Goal: Task Accomplishment & Management: Complete application form

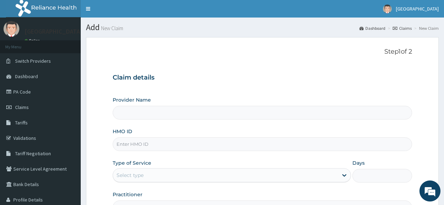
paste input "SBG/10265/E"
type input "SBG/10265/E"
click at [131, 176] on div "Select type" at bounding box center [129, 175] width 27 height 7
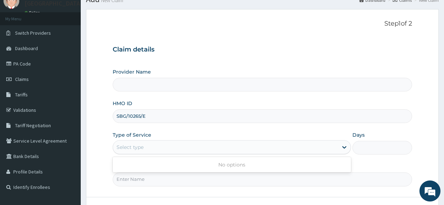
scroll to position [83, 0]
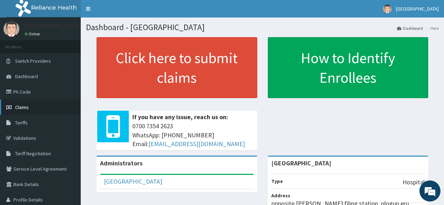
click at [32, 104] on link "Claims" at bounding box center [40, 107] width 81 height 15
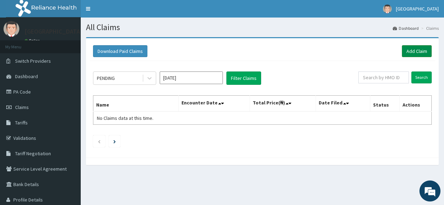
drag, startPoint x: 412, startPoint y: 48, endPoint x: 408, endPoint y: 51, distance: 4.5
click at [411, 49] on link "Add Claim" at bounding box center [417, 51] width 30 height 12
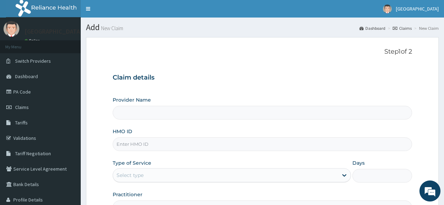
type input "[GEOGRAPHIC_DATA]"
paste input "SBG/10265/E"
type input "SBG/10265/E"
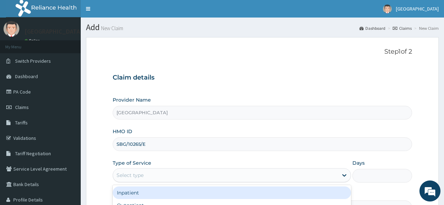
click at [139, 171] on div "Select type" at bounding box center [225, 175] width 225 height 11
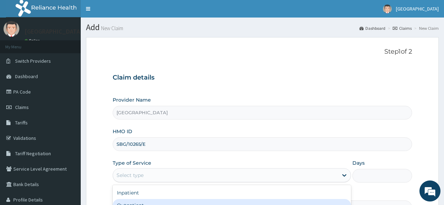
click at [137, 204] on div "Outpatient" at bounding box center [232, 205] width 238 height 13
type input "1"
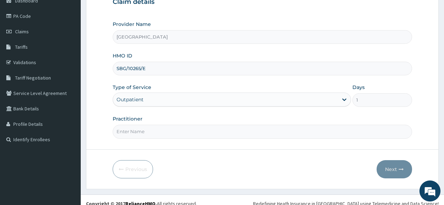
scroll to position [83, 0]
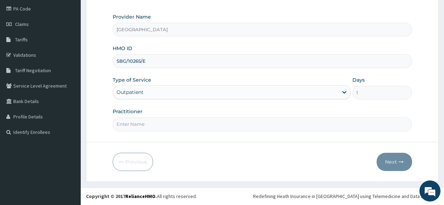
click at [150, 124] on input "Practitioner" at bounding box center [262, 124] width 299 height 14
type input "d"
type input "DR NKOR"
click at [396, 162] on button "Next" at bounding box center [393, 162] width 35 height 18
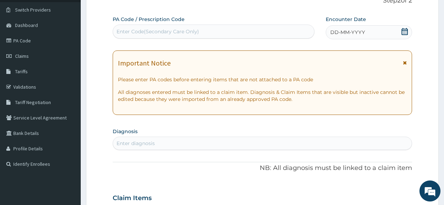
scroll to position [0, 0]
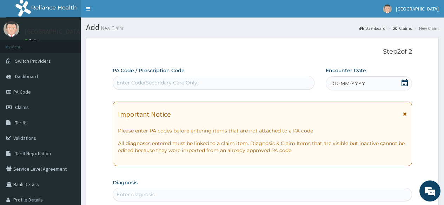
click at [404, 84] on icon at bounding box center [404, 82] width 7 height 7
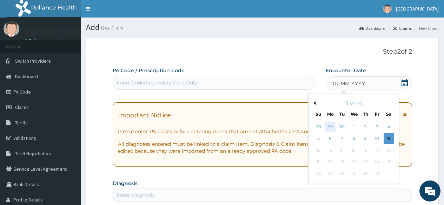
click at [329, 127] on div "29" at bounding box center [330, 127] width 11 height 11
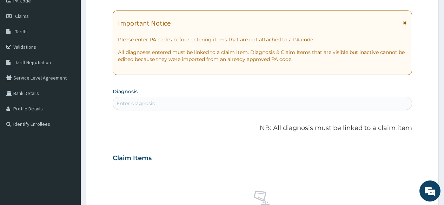
scroll to position [105, 0]
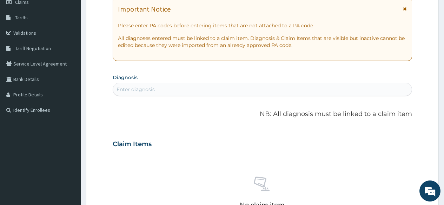
click at [153, 92] on div "Enter diagnosis" at bounding box center [135, 89] width 38 height 7
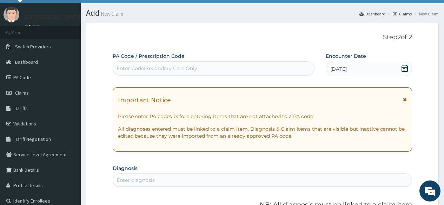
scroll to position [0, 0]
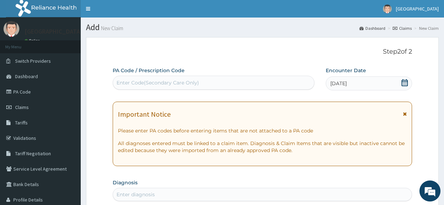
click at [158, 82] on div "Enter Code(Secondary Care Only)" at bounding box center [157, 82] width 82 height 7
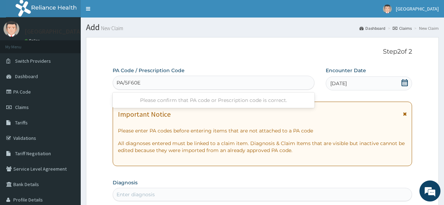
type input "PA/5F60E3"
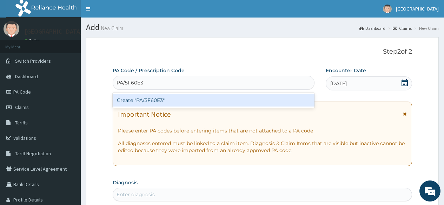
click at [158, 101] on div "Create "PA/5F60E3"" at bounding box center [213, 100] width 201 height 13
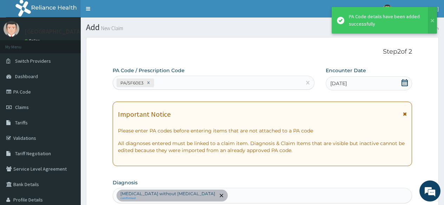
scroll to position [238, 0]
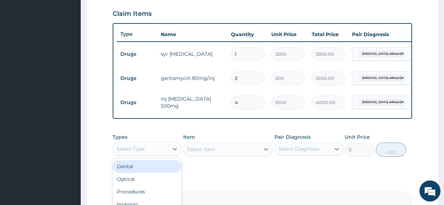
click at [163, 153] on div "Select Type" at bounding box center [140, 148] width 55 height 11
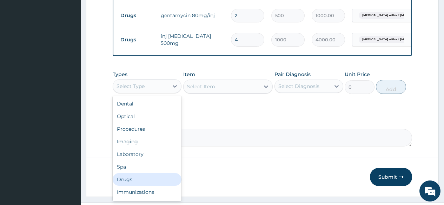
scroll to position [308, 0]
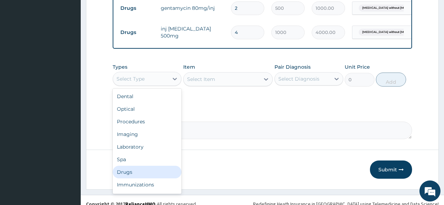
click at [126, 178] on div "Drugs" at bounding box center [147, 172] width 69 height 13
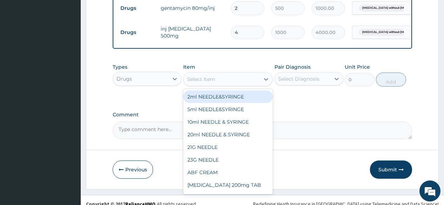
click at [210, 83] on div "Select Item" at bounding box center [201, 79] width 28 height 7
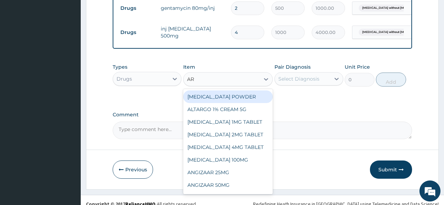
type input "ART"
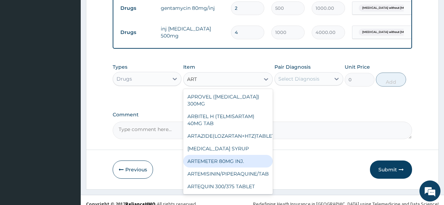
drag, startPoint x: 230, startPoint y: 168, endPoint x: 246, endPoint y: 159, distance: 18.4
click at [237, 163] on div "ARTEMETER 80MG INJ." at bounding box center [228, 161] width 90 height 13
type input "350"
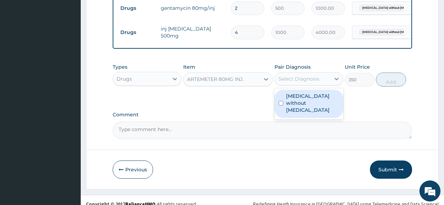
click at [303, 85] on div "Select Diagnosis" at bounding box center [302, 78] width 55 height 11
click at [302, 103] on label "[MEDICAL_DATA] without [MEDICAL_DATA]" at bounding box center [312, 103] width 53 height 21
checkbox input "true"
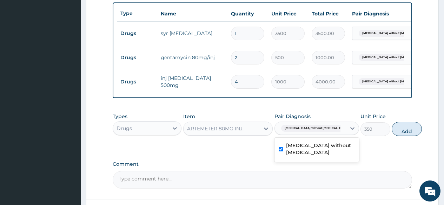
scroll to position [133, 0]
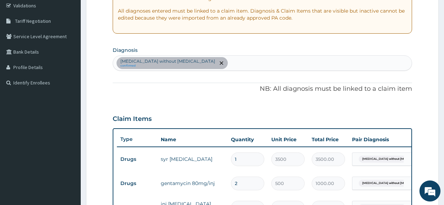
click at [210, 66] on div "Sepsis without septic shock confirmed" at bounding box center [262, 63] width 298 height 15
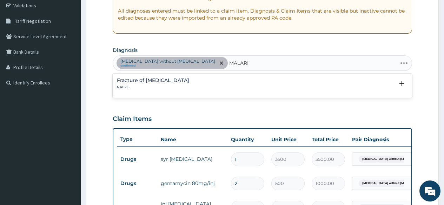
type input "[MEDICAL_DATA]"
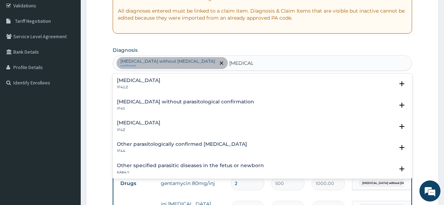
click at [160, 83] on h4 "[MEDICAL_DATA]" at bounding box center [138, 80] width 43 height 5
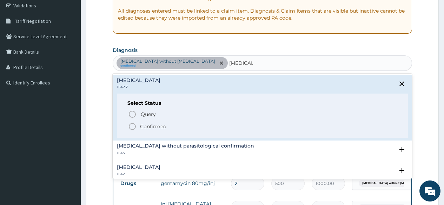
drag, startPoint x: 130, startPoint y: 128, endPoint x: 160, endPoint y: 116, distance: 31.9
click at [134, 126] on icon "status option filled" at bounding box center [132, 126] width 8 height 8
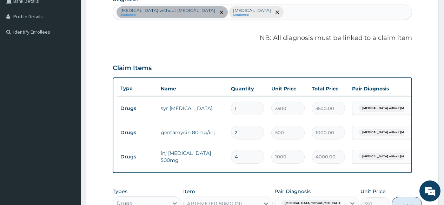
scroll to position [273, 0]
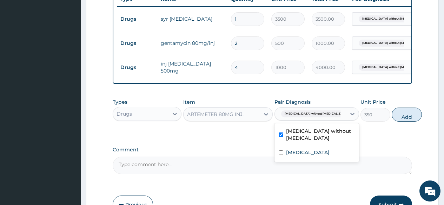
click at [310, 117] on span "[MEDICAL_DATA] without [MEDICAL_DATA]" at bounding box center [316, 113] width 71 height 7
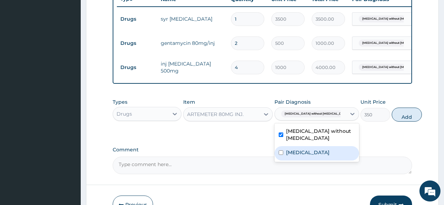
drag, startPoint x: 282, startPoint y: 171, endPoint x: 283, endPoint y: 156, distance: 14.8
click at [282, 155] on input "checkbox" at bounding box center [280, 152] width 5 height 5
checkbox input "true"
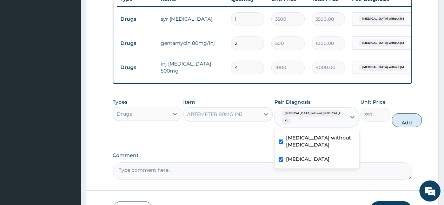
click at [279, 144] on input "checkbox" at bounding box center [280, 142] width 5 height 5
checkbox input "false"
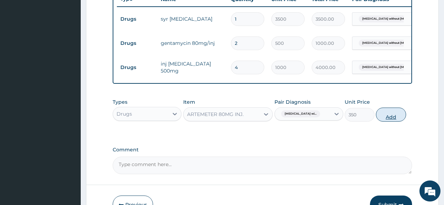
click at [391, 122] on button "Add" at bounding box center [391, 115] width 30 height 14
type input "0"
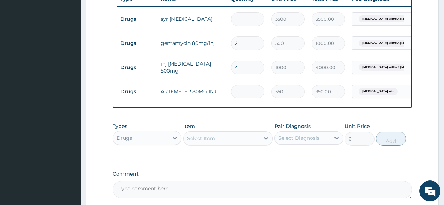
type input "0.00"
type input "4"
type input "1400.00"
type input "0.00"
type input "3"
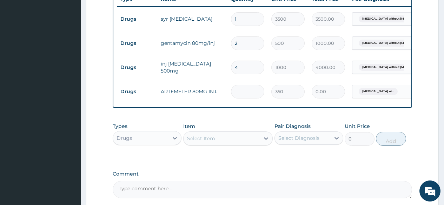
type input "1050.00"
type input "3"
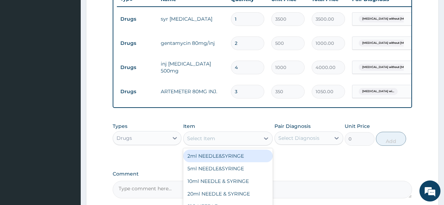
click at [207, 142] on div "Select Item" at bounding box center [201, 138] width 28 height 7
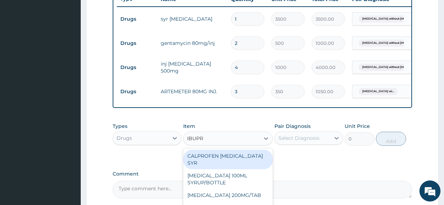
type input "IBUPRO"
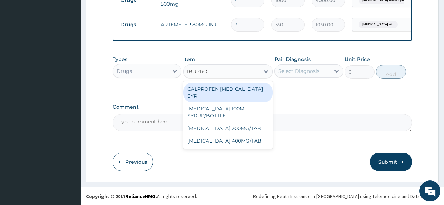
scroll to position [343, 0]
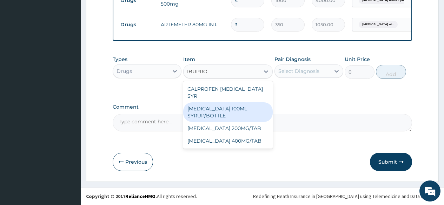
click at [234, 107] on div "[MEDICAL_DATA] 100ML SYRUP/BOTTLE" at bounding box center [228, 112] width 90 height 20
type input "650"
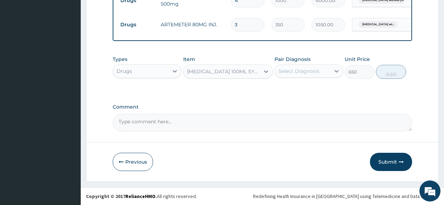
click at [285, 74] on div "Select Diagnosis" at bounding box center [298, 71] width 41 height 7
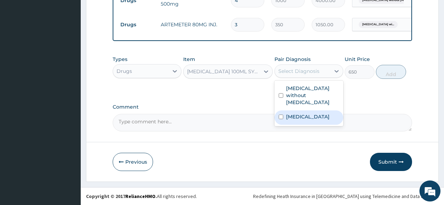
drag, startPoint x: 298, startPoint y: 117, endPoint x: 341, endPoint y: 97, distance: 47.7
click at [308, 113] on label "[MEDICAL_DATA]" at bounding box center [307, 116] width 43 height 7
checkbox input "true"
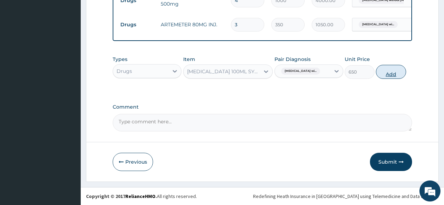
click at [383, 78] on button "Add" at bounding box center [391, 72] width 30 height 14
type input "0"
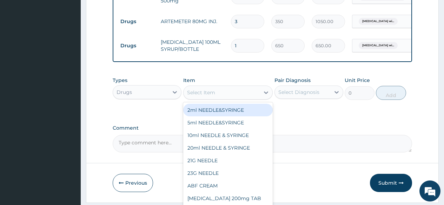
click at [208, 96] on div "Select Item" at bounding box center [201, 92] width 28 height 7
click at [122, 96] on div "Drugs" at bounding box center [123, 92] width 15 height 7
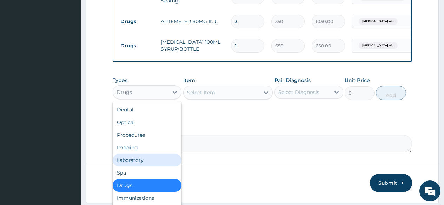
click at [123, 167] on div "Laboratory" at bounding box center [147, 160] width 69 height 13
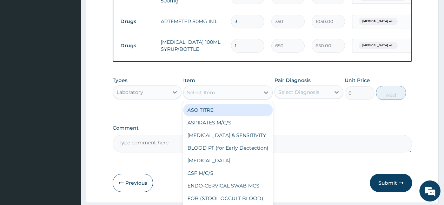
click at [197, 96] on div "Select Item" at bounding box center [201, 92] width 28 height 7
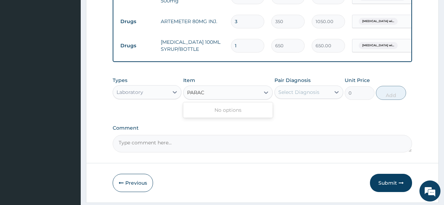
type input "PARACE"
drag, startPoint x: 209, startPoint y: 99, endPoint x: 184, endPoint y: 99, distance: 24.5
click at [184, 98] on div "Select Item" at bounding box center [221, 92] width 76 height 11
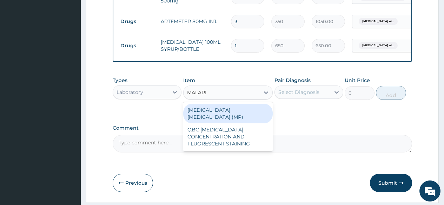
type input "[MEDICAL_DATA]"
click at [211, 112] on div "[MEDICAL_DATA] [MEDICAL_DATA] (MP)" at bounding box center [228, 114] width 90 height 20
type input "1000"
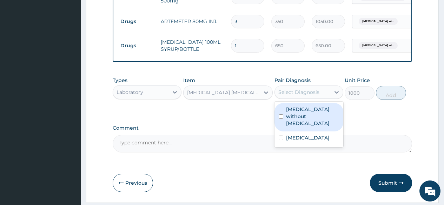
click at [281, 96] on div "Select Diagnosis" at bounding box center [298, 92] width 41 height 7
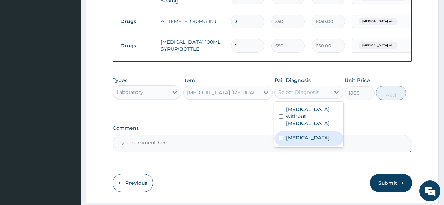
drag, startPoint x: 285, startPoint y: 154, endPoint x: 342, endPoint y: 130, distance: 62.1
click at [289, 146] on div "[MEDICAL_DATA]" at bounding box center [308, 139] width 69 height 14
checkbox input "true"
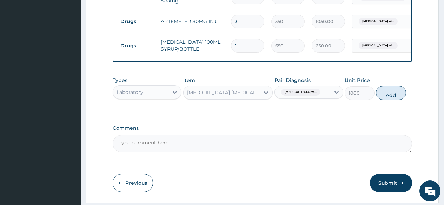
drag, startPoint x: 393, startPoint y: 100, endPoint x: 260, endPoint y: 112, distance: 134.4
click at [387, 100] on button "Add" at bounding box center [391, 93] width 30 height 14
type input "0"
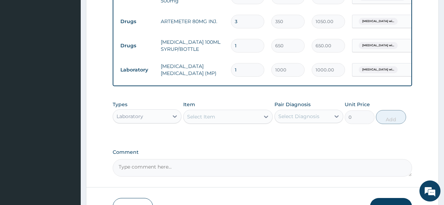
click at [221, 122] on div "Select Item" at bounding box center [221, 116] width 76 height 11
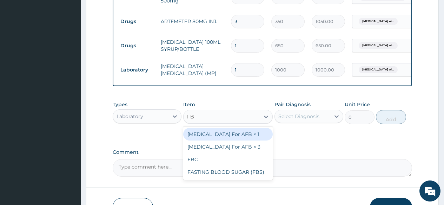
type input "FBC"
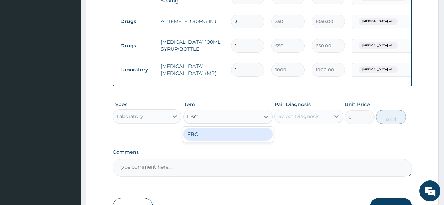
drag, startPoint x: 214, startPoint y: 144, endPoint x: 276, endPoint y: 124, distance: 65.8
click at [219, 141] on div "FBC" at bounding box center [228, 134] width 90 height 13
type input "2000"
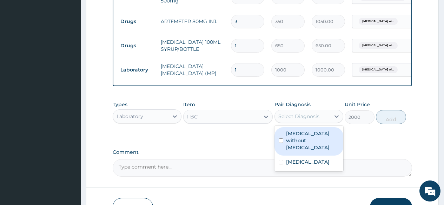
click at [283, 120] on div "Select Diagnosis" at bounding box center [298, 116] width 41 height 7
drag, startPoint x: 289, startPoint y: 141, endPoint x: 337, endPoint y: 134, distance: 48.6
click at [299, 143] on label "[MEDICAL_DATA] without [MEDICAL_DATA]" at bounding box center [312, 140] width 53 height 21
checkbox input "true"
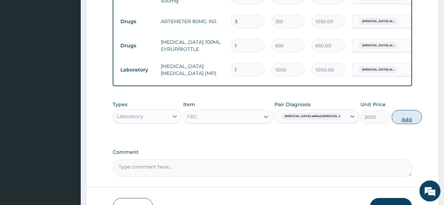
click at [391, 123] on button "Add" at bounding box center [406, 117] width 30 height 14
type input "0"
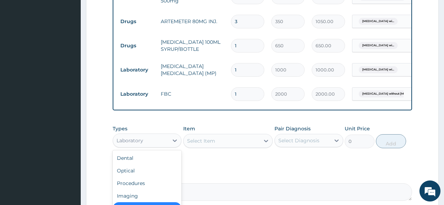
click at [148, 146] on div "Laboratory" at bounding box center [140, 140] width 55 height 11
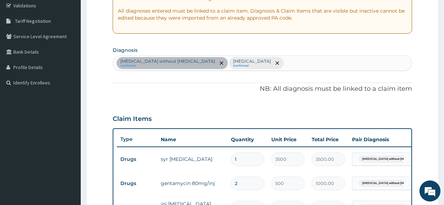
scroll to position [97, 0]
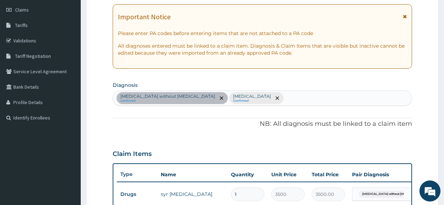
click at [336, 102] on div "Sepsis without septic shock confirmed Plasmodium malariae malaria without compl…" at bounding box center [262, 98] width 298 height 15
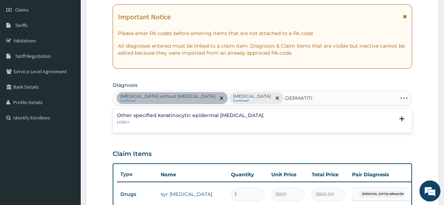
type input "DERMATITIS"
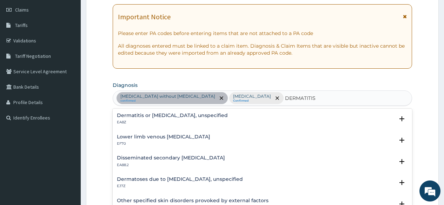
click at [154, 116] on h4 "Dermatitis or eczema, unspecified" at bounding box center [172, 115] width 111 height 5
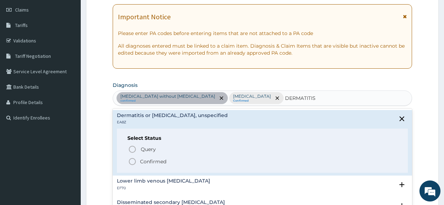
drag, startPoint x: 136, startPoint y: 162, endPoint x: 187, endPoint y: 128, distance: 61.6
click at [136, 161] on icon "status option filled" at bounding box center [132, 161] width 8 height 8
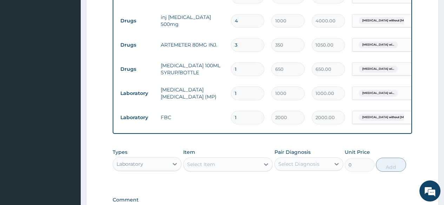
scroll to position [413, 0]
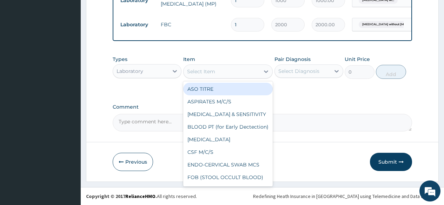
click at [225, 77] on div "Select Item" at bounding box center [221, 71] width 76 height 11
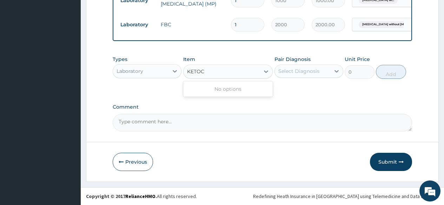
type input "KETOC"
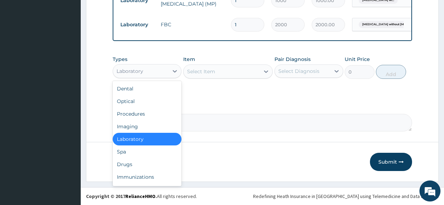
click at [146, 77] on div "Laboratory" at bounding box center [140, 71] width 55 height 11
click at [125, 171] on div "Drugs" at bounding box center [147, 164] width 69 height 13
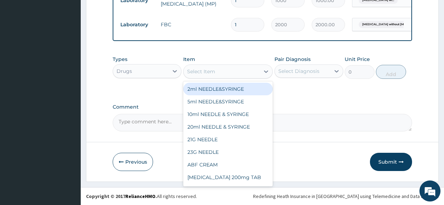
click at [197, 75] on div "Select Item" at bounding box center [201, 71] width 28 height 7
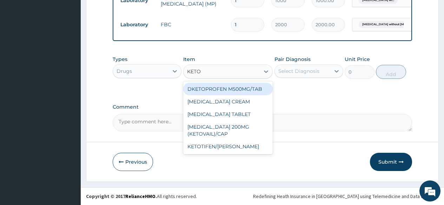
type input "KETOC"
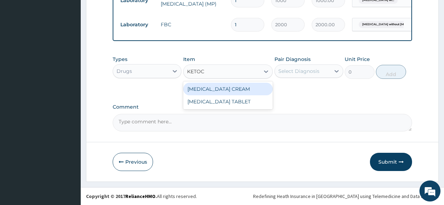
drag, startPoint x: 193, startPoint y: 108, endPoint x: 274, endPoint y: 96, distance: 81.4
click at [201, 95] on div "[MEDICAL_DATA] CREAM" at bounding box center [228, 89] width 90 height 13
type input "600"
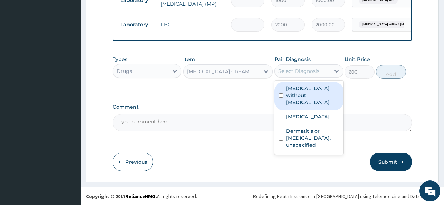
drag, startPoint x: 302, startPoint y: 88, endPoint x: 299, endPoint y: 102, distance: 15.0
click at [302, 75] on div "Select Diagnosis" at bounding box center [298, 71] width 41 height 7
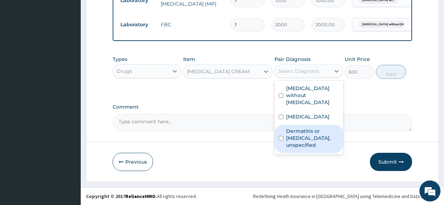
drag, startPoint x: 299, startPoint y: 163, endPoint x: 365, endPoint y: 125, distance: 75.4
click at [300, 149] on label "Dermatitis or eczema, unspecified" at bounding box center [312, 138] width 53 height 21
checkbox input "true"
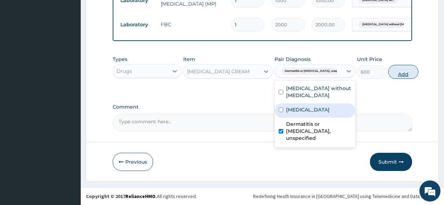
click at [395, 79] on button "Add" at bounding box center [403, 72] width 30 height 14
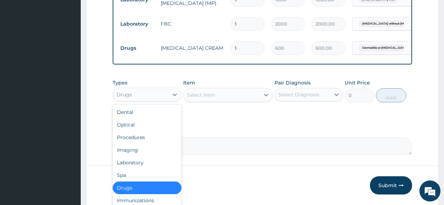
drag, startPoint x: 136, startPoint y: 116, endPoint x: 139, endPoint y: 135, distance: 19.8
click at [136, 100] on div "Drugs" at bounding box center [140, 94] width 55 height 11
click at [139, 144] on div "Procedures" at bounding box center [147, 137] width 69 height 13
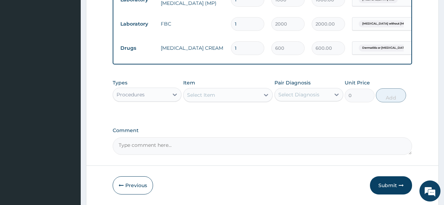
click at [213, 101] on div "Select Item" at bounding box center [221, 94] width 76 height 11
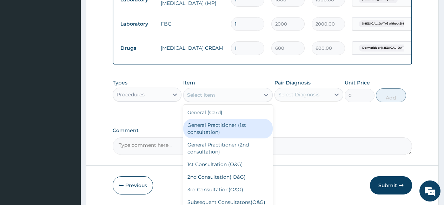
drag, startPoint x: 216, startPoint y: 149, endPoint x: 268, endPoint y: 137, distance: 52.6
click at [235, 139] on div "General Practitioner (1st consultation)" at bounding box center [228, 129] width 90 height 20
type input "2000"
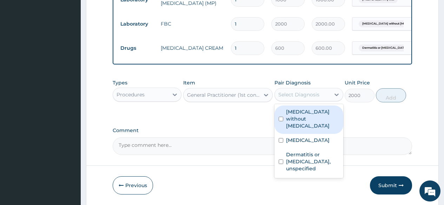
click at [322, 100] on div "Select Diagnosis" at bounding box center [302, 94] width 55 height 11
drag, startPoint x: 315, startPoint y: 137, endPoint x: 316, endPoint y: 159, distance: 22.1
click at [316, 134] on div "[MEDICAL_DATA] without [MEDICAL_DATA]" at bounding box center [308, 120] width 69 height 28
checkbox input "true"
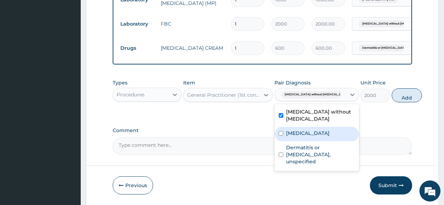
drag, startPoint x: 315, startPoint y: 164, endPoint x: 314, endPoint y: 189, distance: 24.9
click at [315, 137] on label "[MEDICAL_DATA]" at bounding box center [307, 133] width 43 height 7
checkbox input "true"
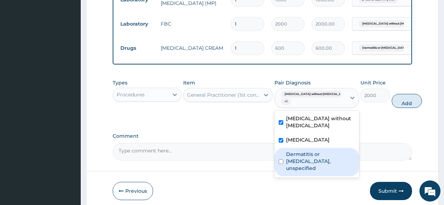
click at [315, 172] on label "Dermatitis or eczema, unspecified" at bounding box center [320, 161] width 69 height 21
checkbox input "true"
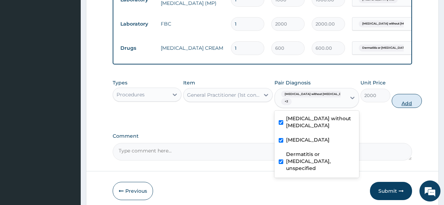
click at [392, 108] on button "Add" at bounding box center [406, 101] width 30 height 14
type input "0"
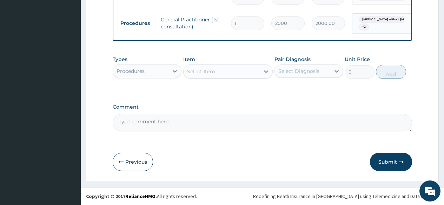
scroll to position [482, 0]
click at [390, 164] on button "Submit" at bounding box center [391, 162] width 42 height 18
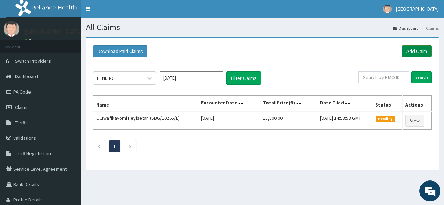
click at [420, 50] on link "Add Claim" at bounding box center [417, 51] width 30 height 12
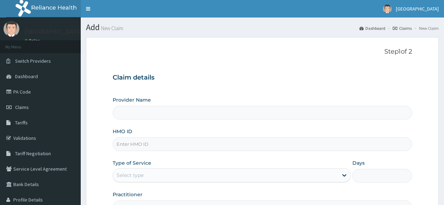
click at [144, 142] on input "HMO ID" at bounding box center [262, 144] width 299 height 14
type input "FMP/"
type input "[GEOGRAPHIC_DATA]"
type input "FMP/10289/B"
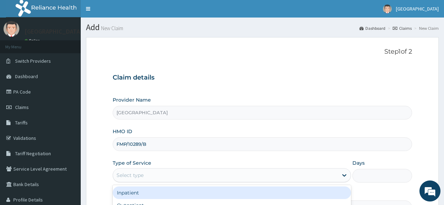
click at [147, 172] on div "Select type" at bounding box center [225, 175] width 225 height 11
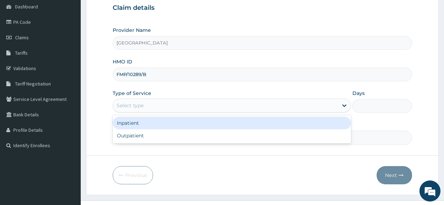
scroll to position [70, 0]
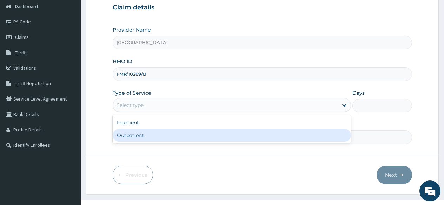
click at [154, 137] on div "Outpatient" at bounding box center [232, 135] width 238 height 13
type input "1"
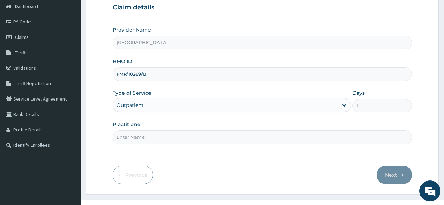
click at [146, 141] on input "Practitioner" at bounding box center [262, 137] width 299 height 14
type input "[PERSON_NAME]"
click at [403, 177] on button "Next" at bounding box center [393, 175] width 35 height 18
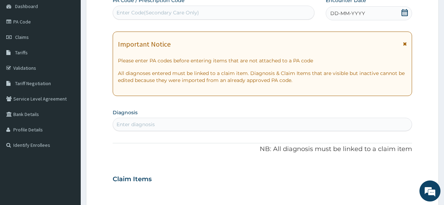
click at [406, 11] on icon at bounding box center [404, 12] width 7 height 7
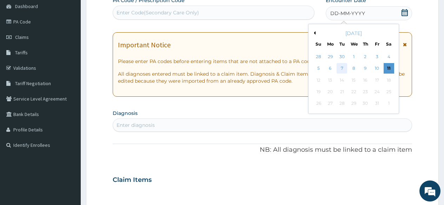
drag, startPoint x: 363, startPoint y: 55, endPoint x: 341, endPoint y: 67, distance: 25.3
click at [358, 59] on div "28 29 30 1 2 3 4" at bounding box center [353, 57] width 82 height 12
click at [366, 55] on div "2" at bounding box center [365, 57] width 11 height 11
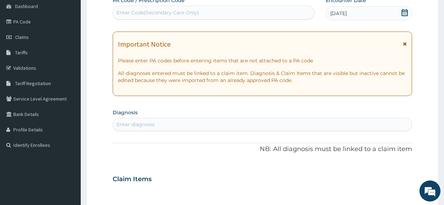
drag, startPoint x: 128, startPoint y: 124, endPoint x: 128, endPoint y: 128, distance: 3.9
click at [128, 128] on div "Enter diagnosis" at bounding box center [135, 124] width 38 height 7
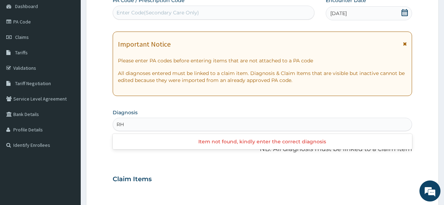
type input "R"
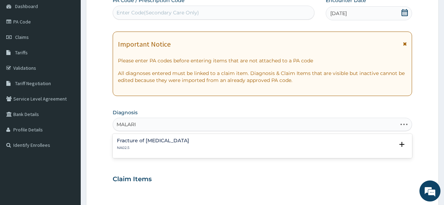
type input "[MEDICAL_DATA]"
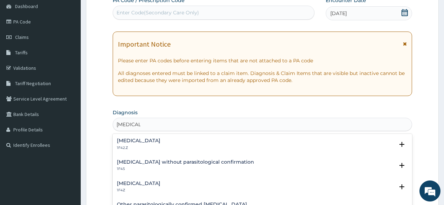
click at [152, 140] on h4 "[MEDICAL_DATA]" at bounding box center [138, 140] width 43 height 5
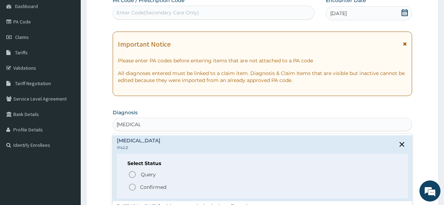
click at [133, 184] on circle "status option filled" at bounding box center [132, 187] width 6 height 6
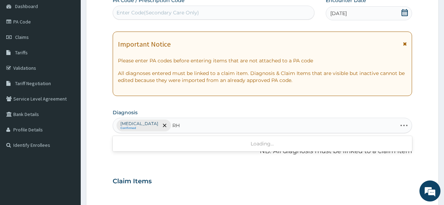
type input "R"
type input "U"
type input "[MEDICAL_DATA]"
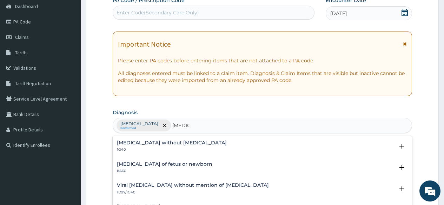
click at [157, 146] on div "[MEDICAL_DATA] without [MEDICAL_DATA] 1G40" at bounding box center [172, 146] width 110 height 12
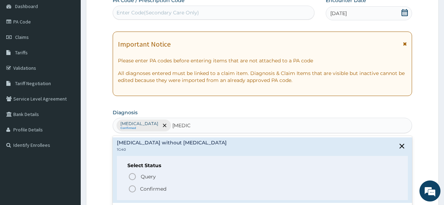
click at [133, 189] on icon "status option filled" at bounding box center [132, 189] width 8 height 8
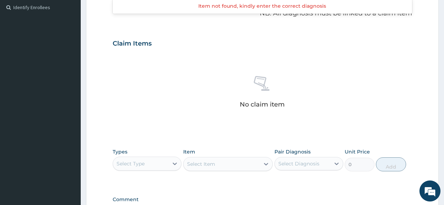
scroll to position [210, 0]
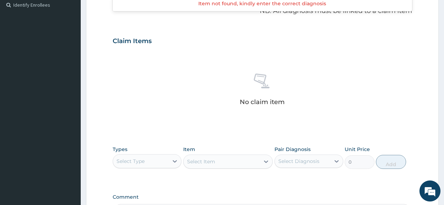
type input "UPPER RESP"
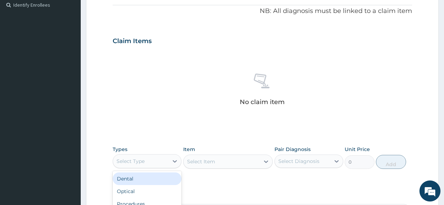
drag, startPoint x: 152, startPoint y: 161, endPoint x: 162, endPoint y: 147, distance: 16.9
click at [152, 162] on div "Select Type" at bounding box center [140, 161] width 55 height 11
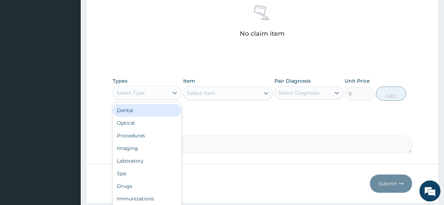
scroll to position [301, 0]
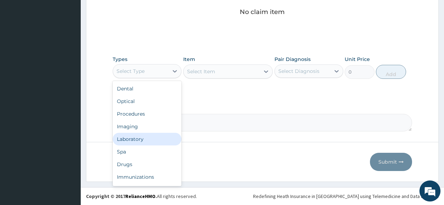
click at [140, 143] on div "Laboratory" at bounding box center [147, 139] width 69 height 13
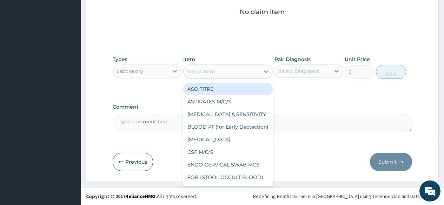
click at [191, 74] on div "Select Item" at bounding box center [201, 71] width 28 height 7
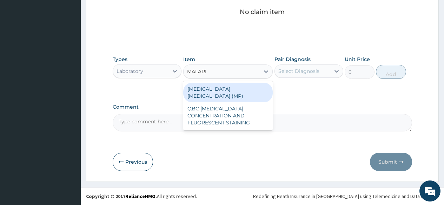
type input "[MEDICAL_DATA]"
drag, startPoint x: 225, startPoint y: 88, endPoint x: 315, endPoint y: 83, distance: 90.2
click at [240, 88] on div "[MEDICAL_DATA] [MEDICAL_DATA] (MP)" at bounding box center [228, 93] width 90 height 20
type input "1000"
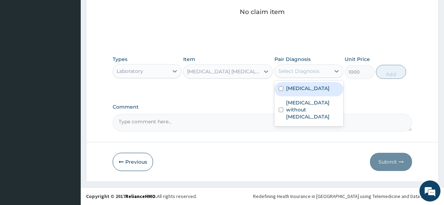
drag, startPoint x: 315, startPoint y: 73, endPoint x: 296, endPoint y: 90, distance: 25.4
click at [313, 74] on div "Select Diagnosis" at bounding box center [298, 71] width 41 height 7
drag, startPoint x: 296, startPoint y: 98, endPoint x: 359, endPoint y: 81, distance: 65.6
click at [320, 92] on label "[MEDICAL_DATA]" at bounding box center [307, 88] width 43 height 7
checkbox input "true"
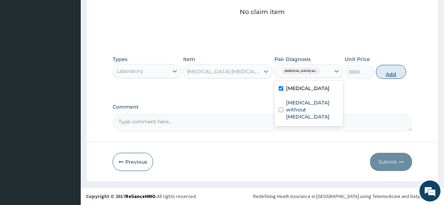
drag, startPoint x: 399, startPoint y: 69, endPoint x: 382, endPoint y: 75, distance: 18.1
click at [398, 70] on button "Add" at bounding box center [391, 72] width 30 height 14
type input "0"
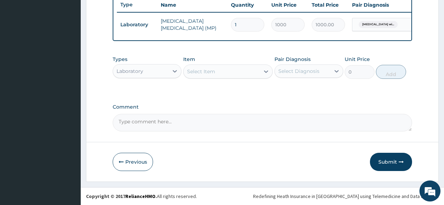
scroll to position [272, 0]
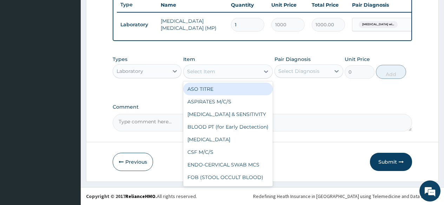
click at [222, 70] on div "Select Item" at bounding box center [221, 71] width 76 height 11
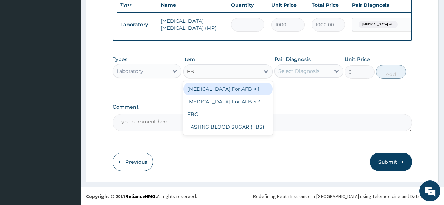
type input "FBC"
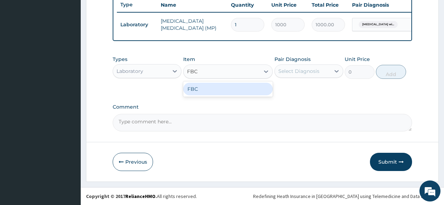
drag, startPoint x: 215, startPoint y: 94, endPoint x: 275, endPoint y: 82, distance: 62.0
click at [220, 93] on div "FBC" at bounding box center [228, 89] width 90 height 13
type input "2000"
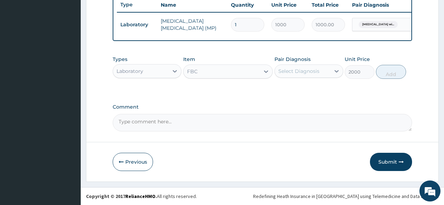
click at [303, 71] on div "Select Diagnosis" at bounding box center [298, 71] width 41 height 7
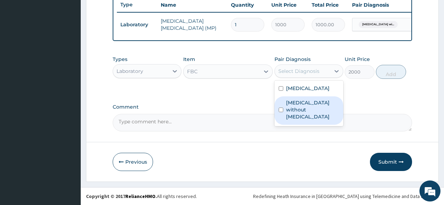
click at [293, 120] on label "[MEDICAL_DATA] without [MEDICAL_DATA]" at bounding box center [312, 109] width 53 height 21
checkbox input "true"
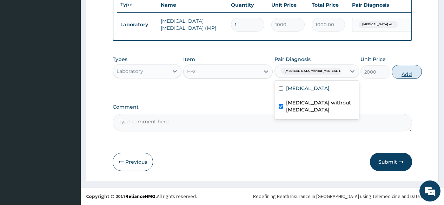
click at [398, 78] on button "Add" at bounding box center [406, 72] width 30 height 14
type input "0"
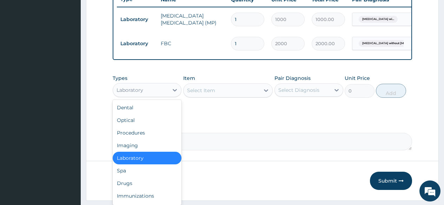
drag, startPoint x: 155, startPoint y: 94, endPoint x: 156, endPoint y: 108, distance: 14.8
click at [155, 95] on div "Laboratory" at bounding box center [140, 90] width 55 height 11
click at [139, 190] on div "Drugs" at bounding box center [147, 183] width 69 height 13
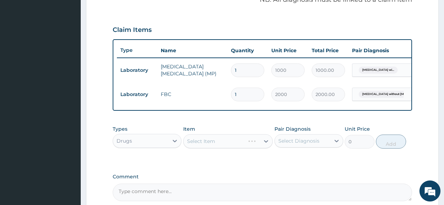
scroll to position [237, 0]
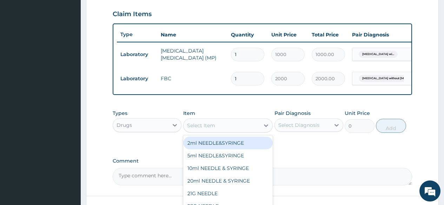
click at [198, 129] on div "Select Item" at bounding box center [201, 125] width 28 height 7
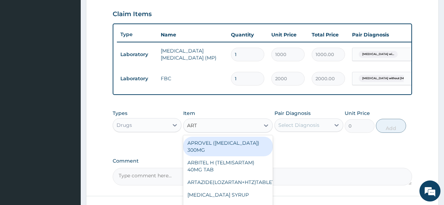
type input "ARTE"
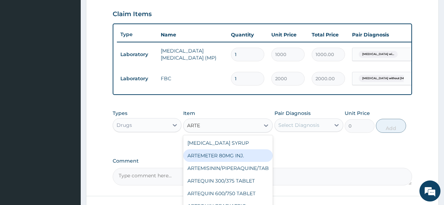
drag, startPoint x: 227, startPoint y: 162, endPoint x: 322, endPoint y: 133, distance: 98.7
click at [238, 158] on div "ARTEMETER 80MG INJ." at bounding box center [228, 155] width 90 height 13
type input "350"
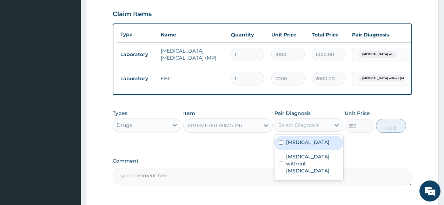
drag, startPoint x: 318, startPoint y: 127, endPoint x: 314, endPoint y: 151, distance: 23.8
click at [318, 128] on div "Select Diagnosis" at bounding box center [298, 125] width 41 height 7
drag, startPoint x: 310, startPoint y: 160, endPoint x: 387, endPoint y: 151, distance: 78.0
click at [329, 146] on label "[MEDICAL_DATA]" at bounding box center [307, 142] width 43 height 7
checkbox input "true"
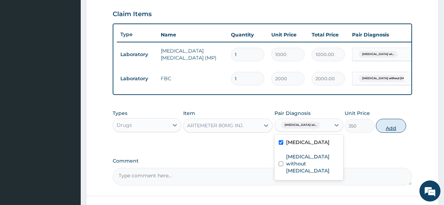
click at [397, 131] on button "Add" at bounding box center [391, 126] width 30 height 14
type input "0"
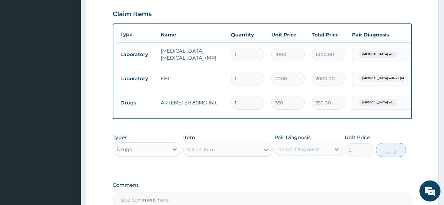
type input "0.00"
type input "6"
type input "2100.00"
type input "6"
click at [203, 152] on div "Select Item" at bounding box center [201, 149] width 28 height 7
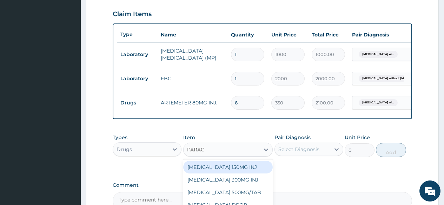
type input "PARACE"
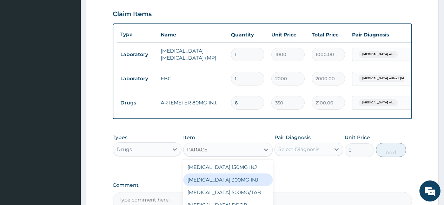
drag, startPoint x: 222, startPoint y: 185, endPoint x: 300, endPoint y: 173, distance: 78.7
click at [229, 185] on div "[MEDICAL_DATA] 300MG INJ" at bounding box center [228, 180] width 90 height 13
type input "500"
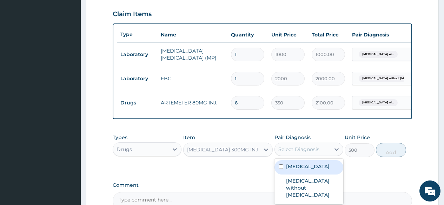
click at [303, 155] on div "Select Diagnosis" at bounding box center [302, 149] width 55 height 11
drag, startPoint x: 304, startPoint y: 180, endPoint x: 384, endPoint y: 168, distance: 80.5
click at [319, 170] on label "[MEDICAL_DATA]" at bounding box center [307, 166] width 43 height 7
checkbox input "true"
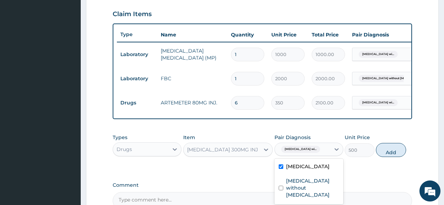
click at [397, 155] on button "Add" at bounding box center [391, 150] width 30 height 14
type input "0"
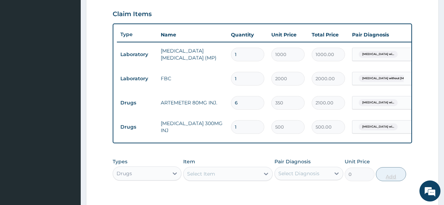
type input "0.00"
type input "2"
type input "1000.00"
type input "2"
drag, startPoint x: 199, startPoint y: 181, endPoint x: 211, endPoint y: 173, distance: 14.6
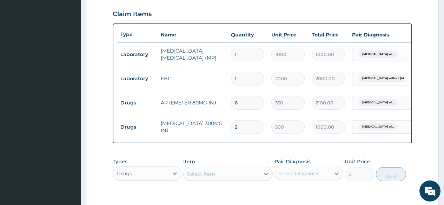
click at [199, 177] on div "Select Item" at bounding box center [201, 173] width 28 height 7
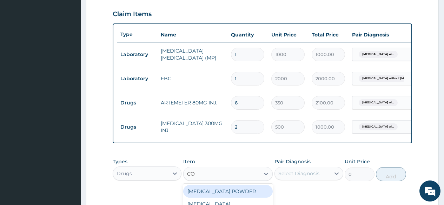
type input "COA"
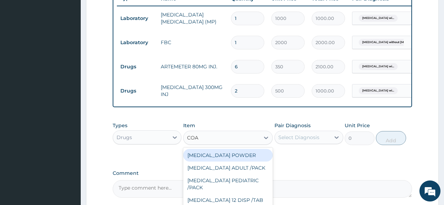
scroll to position [343, 0]
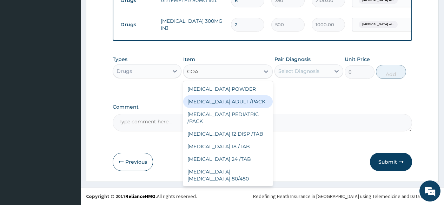
drag, startPoint x: 225, startPoint y: 111, endPoint x: 258, endPoint y: 97, distance: 35.4
click at [225, 108] on div "[MEDICAL_DATA] ADULT /PACK" at bounding box center [228, 101] width 90 height 13
type input "2160"
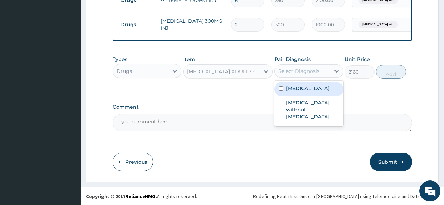
click at [283, 77] on div "Select Diagnosis" at bounding box center [302, 71] width 55 height 11
drag, startPoint x: 292, startPoint y: 104, endPoint x: 329, endPoint y: 92, distance: 39.1
click at [293, 92] on label "[MEDICAL_DATA]" at bounding box center [307, 88] width 43 height 7
checkbox input "true"
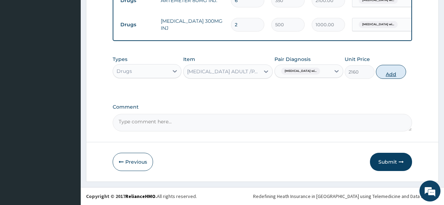
click at [385, 75] on button "Add" at bounding box center [391, 72] width 30 height 14
type input "0"
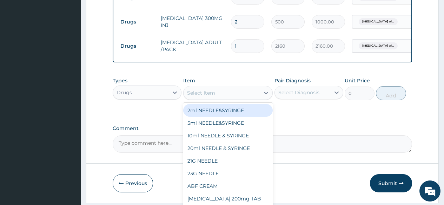
drag, startPoint x: 218, startPoint y: 99, endPoint x: 218, endPoint y: 107, distance: 8.1
click at [215, 99] on div "Select Item" at bounding box center [221, 92] width 76 height 11
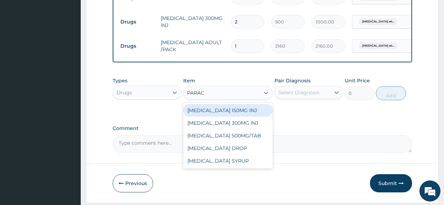
type input "PARACE"
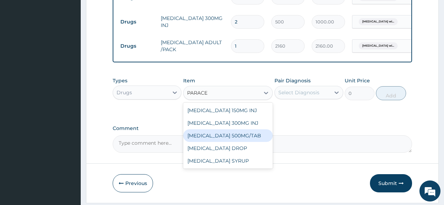
drag, startPoint x: 189, startPoint y: 143, endPoint x: 256, endPoint y: 124, distance: 69.3
click at [199, 141] on div "[MEDICAL_DATA] 500MG/TAB" at bounding box center [228, 135] width 90 height 13
type input "50"
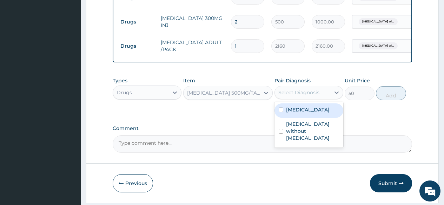
click at [293, 92] on div "Select Diagnosis" at bounding box center [302, 92] width 55 height 11
drag, startPoint x: 311, startPoint y: 124, endPoint x: 409, endPoint y: 100, distance: 100.9
click at [319, 113] on label "[MEDICAL_DATA]" at bounding box center [307, 109] width 43 height 7
checkbox input "true"
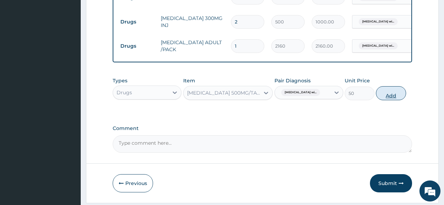
click at [399, 98] on button "Add" at bounding box center [391, 93] width 30 height 14
type input "0"
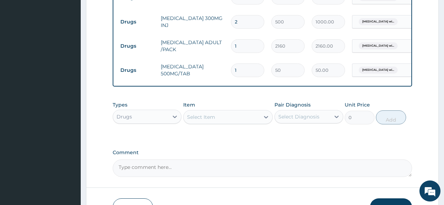
type input "18"
type input "900.00"
type input "18"
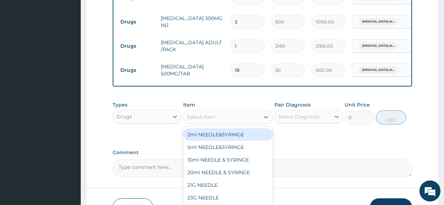
click at [204, 121] on div "Select Item" at bounding box center [201, 117] width 28 height 7
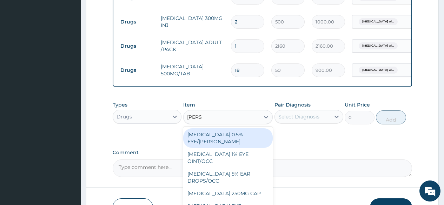
type input "LORAT"
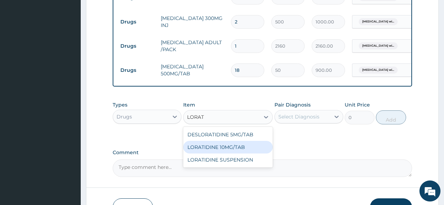
click at [235, 154] on div "LORATIDINE 10MG/TAB" at bounding box center [228, 147] width 90 height 13
type input "60"
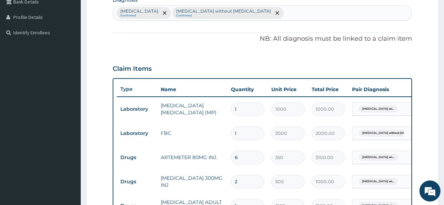
scroll to position [97, 0]
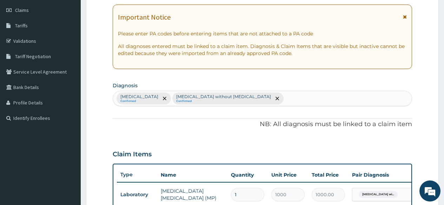
click at [331, 93] on div "[MEDICAL_DATA] Confirmed [MEDICAL_DATA] without [MEDICAL_DATA] Confirmed" at bounding box center [262, 98] width 298 height 15
type input "R"
type input "COLD"
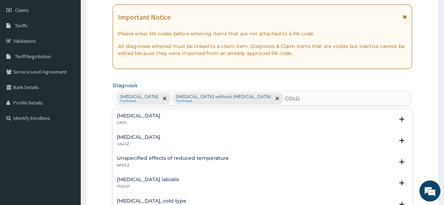
click at [138, 118] on h4 "[MEDICAL_DATA]" at bounding box center [138, 115] width 43 height 5
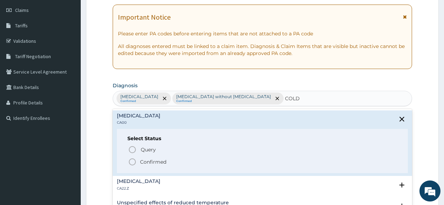
click at [132, 160] on icon "status option filled" at bounding box center [132, 162] width 8 height 8
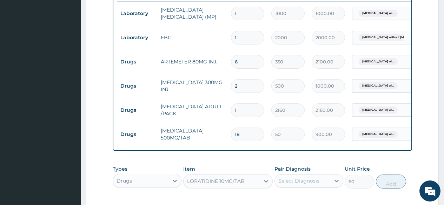
scroll to position [343, 0]
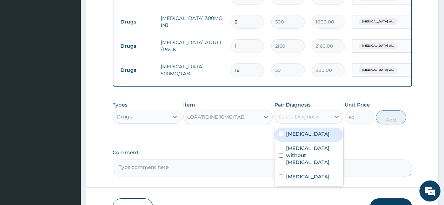
click at [286, 120] on div "Select Diagnosis" at bounding box center [298, 116] width 41 height 7
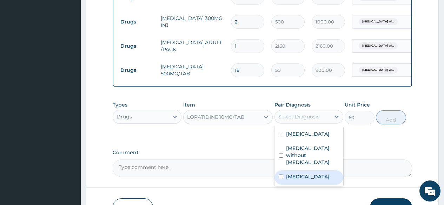
drag, startPoint x: 284, startPoint y: 202, endPoint x: 352, endPoint y: 169, distance: 75.8
click at [285, 185] on div "[MEDICAL_DATA]" at bounding box center [308, 177] width 69 height 14
checkbox input "true"
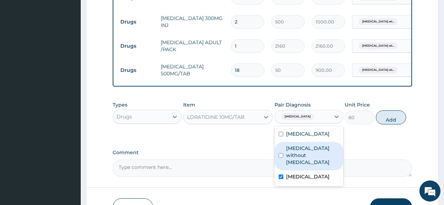
drag, startPoint x: 386, startPoint y: 121, endPoint x: 342, endPoint y: 131, distance: 44.7
click at [385, 121] on button "Add" at bounding box center [391, 117] width 30 height 14
type input "0"
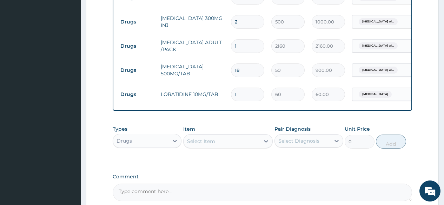
type input "10"
type input "600.00"
type input "10"
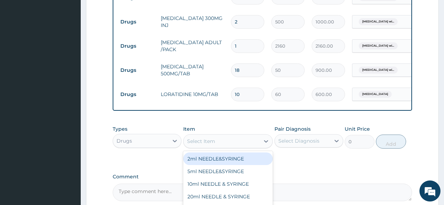
click at [214, 145] on div "Select Item" at bounding box center [201, 141] width 28 height 7
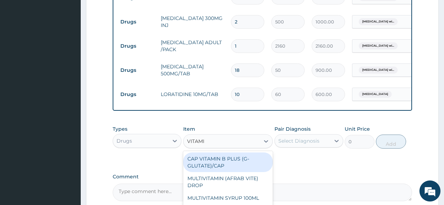
type input "VITAMIN"
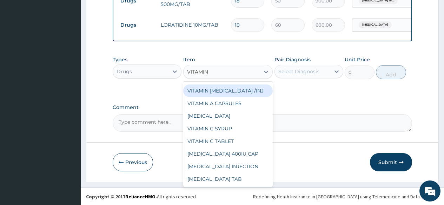
scroll to position [413, 0]
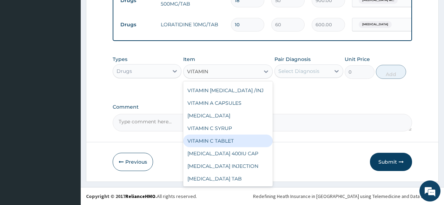
drag, startPoint x: 229, startPoint y: 147, endPoint x: 230, endPoint y: 143, distance: 4.9
click at [229, 147] on div "VITAMIN C TABLET" at bounding box center [228, 141] width 90 height 13
type input "10"
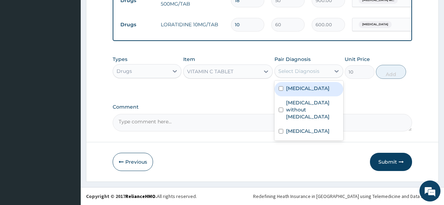
click at [285, 75] on div "Select Diagnosis" at bounding box center [298, 71] width 41 height 7
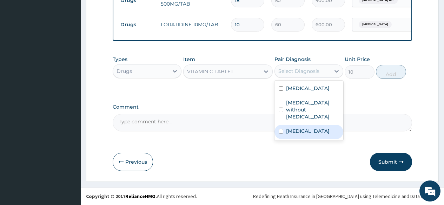
click at [300, 135] on label "[MEDICAL_DATA]" at bounding box center [307, 131] width 43 height 7
checkbox input "true"
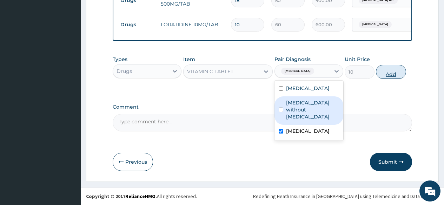
click at [388, 79] on button "Add" at bounding box center [391, 72] width 30 height 14
type input "0"
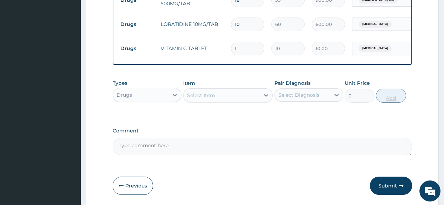
type input "0.00"
type input "3"
type input "30.00"
type input "30"
type input "300.00"
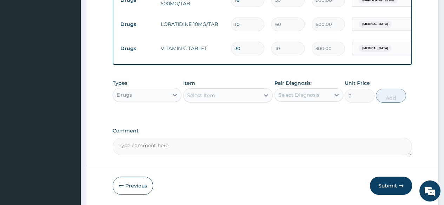
type input "30"
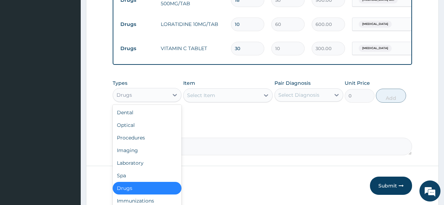
click at [156, 101] on div "Drugs" at bounding box center [140, 94] width 55 height 11
click at [155, 141] on div "Procedures" at bounding box center [147, 138] width 69 height 13
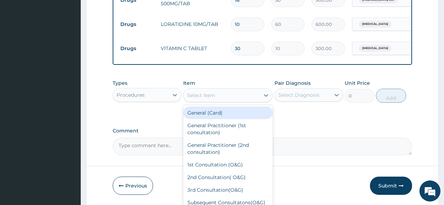
click at [236, 94] on div "Select Item" at bounding box center [228, 95] width 90 height 14
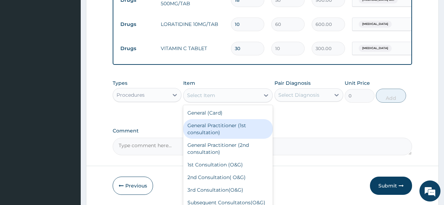
drag, startPoint x: 223, startPoint y: 142, endPoint x: 267, endPoint y: 114, distance: 52.0
click at [223, 139] on div "General Practitioner (1st consultation)" at bounding box center [228, 129] width 90 height 20
type input "2000"
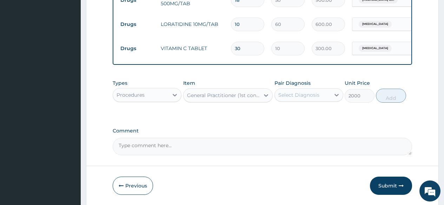
click at [301, 94] on div "Select Diagnosis" at bounding box center [308, 94] width 69 height 13
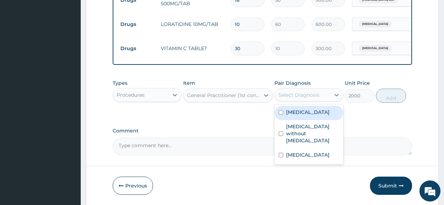
click at [296, 113] on div "[MEDICAL_DATA]" at bounding box center [308, 113] width 69 height 14
checkbox input "true"
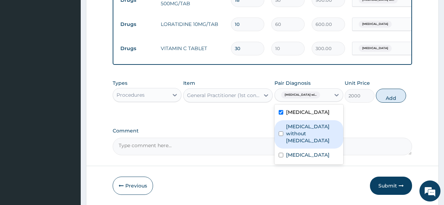
drag, startPoint x: 287, startPoint y: 154, endPoint x: 284, endPoint y: 168, distance: 14.7
click at [287, 144] on label "[MEDICAL_DATA] without [MEDICAL_DATA]" at bounding box center [312, 133] width 53 height 21
checkbox input "true"
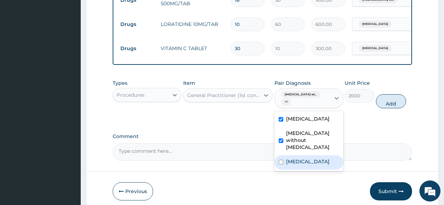
click at [283, 170] on div "[MEDICAL_DATA]" at bounding box center [308, 162] width 69 height 14
checkbox input "true"
click at [394, 107] on button "Add" at bounding box center [391, 101] width 30 height 14
type input "0"
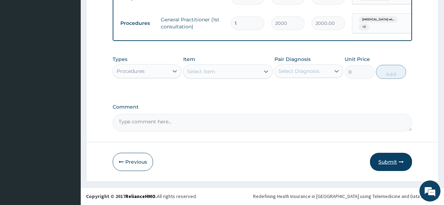
click at [376, 161] on button "Submit" at bounding box center [391, 162] width 42 height 18
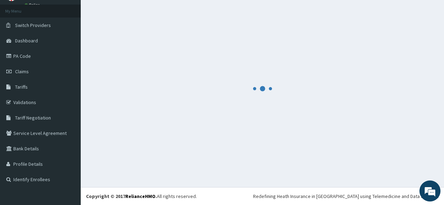
scroll to position [469, 0]
